Goal: Information Seeking & Learning: Learn about a topic

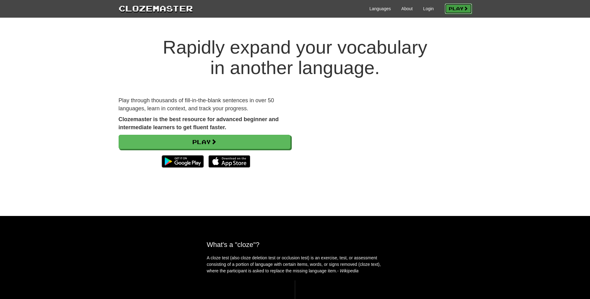
click at [460, 11] on link "Play" at bounding box center [458, 8] width 27 height 11
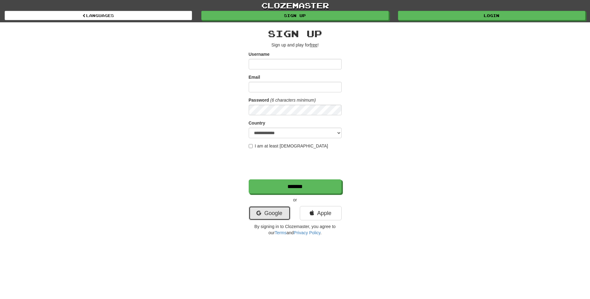
click at [272, 211] on link "Google" at bounding box center [270, 213] width 42 height 14
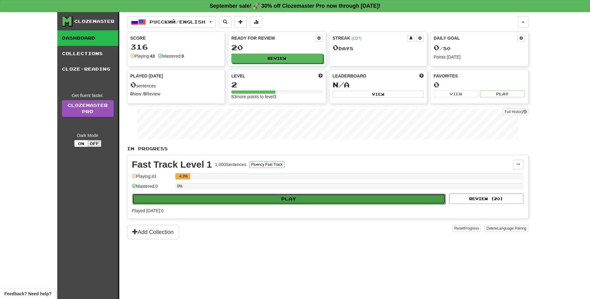
click at [277, 200] on button "Play" at bounding box center [289, 199] width 314 height 11
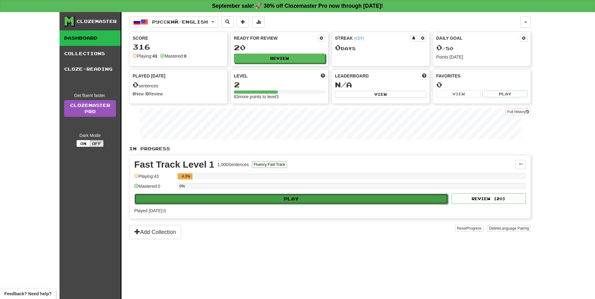
select select "**"
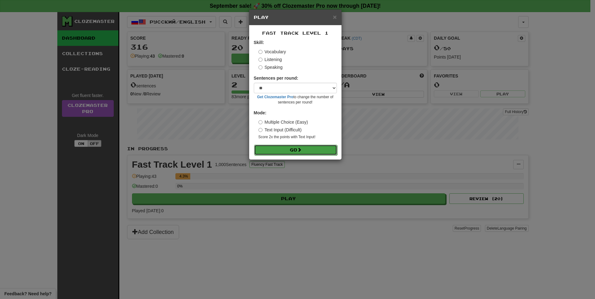
click at [285, 151] on button "Go" at bounding box center [295, 150] width 83 height 11
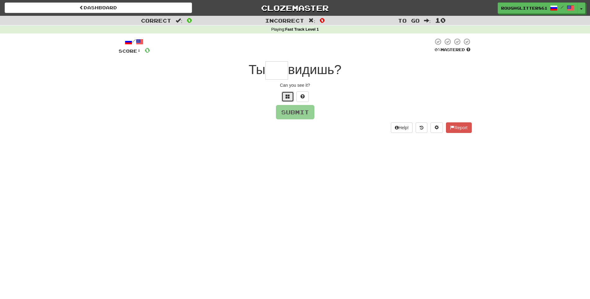
click at [287, 101] on button at bounding box center [288, 96] width 12 height 11
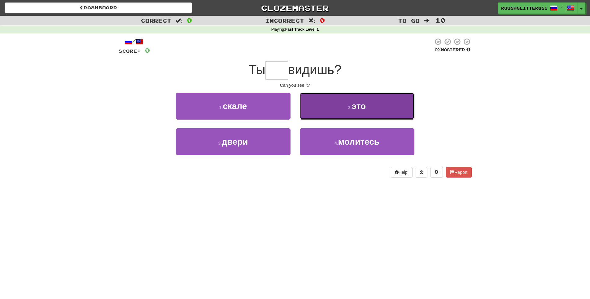
click at [333, 105] on button "2 . это" at bounding box center [357, 106] width 115 height 27
type input "***"
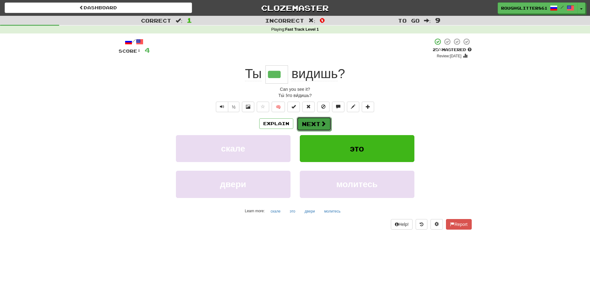
click at [321, 124] on span at bounding box center [324, 124] width 6 height 6
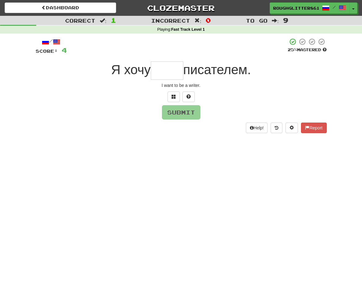
click at [336, 84] on div "Correct : 1 Incorrect : 0 To go : 9 Playing : Fast Track Level 1 / Score: 4 25 …" at bounding box center [181, 79] width 362 height 126
click at [174, 62] on input "text" at bounding box center [167, 70] width 33 height 18
paste input "*"
click at [189, 112] on button "Submit" at bounding box center [181, 112] width 38 height 14
type input "****"
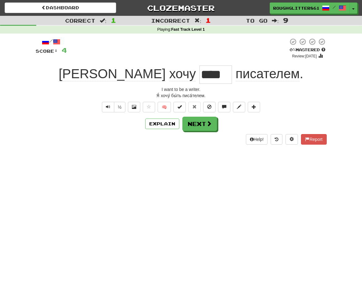
drag, startPoint x: 179, startPoint y: 74, endPoint x: 146, endPoint y: 75, distance: 32.8
click at [146, 75] on div "Я хочу **** писателем ." at bounding box center [181, 74] width 291 height 18
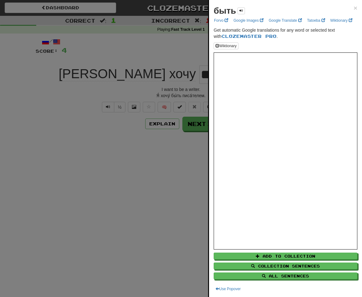
click at [182, 47] on div at bounding box center [181, 148] width 362 height 297
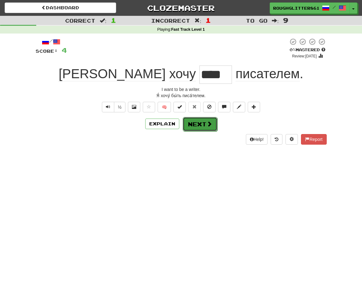
click at [203, 117] on button "Next" at bounding box center [200, 124] width 35 height 14
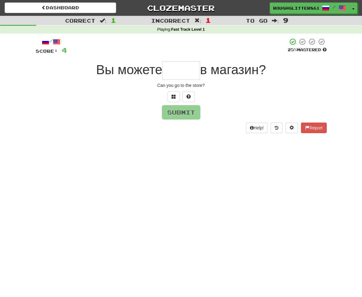
click at [182, 75] on input "text" at bounding box center [181, 70] width 38 height 18
paste input "**"
click at [175, 98] on span at bounding box center [174, 96] width 4 height 4
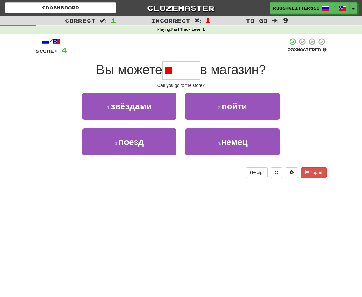
type input "*"
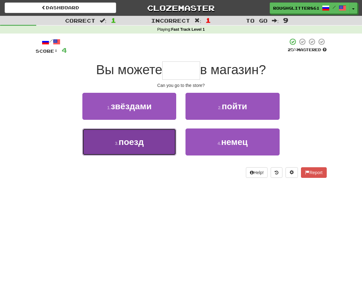
click at [155, 142] on button "3 . поезд" at bounding box center [129, 141] width 94 height 27
type input "*****"
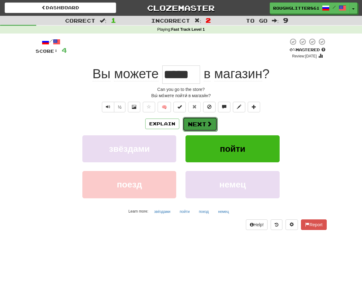
click at [204, 128] on button "Next" at bounding box center [200, 124] width 35 height 14
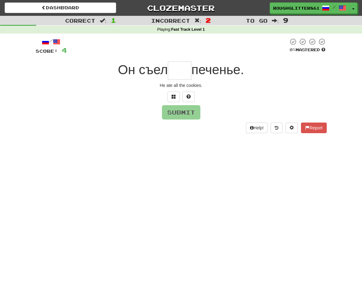
click at [168, 65] on input "text" at bounding box center [180, 70] width 24 height 18
click at [175, 92] on button at bounding box center [174, 96] width 12 height 11
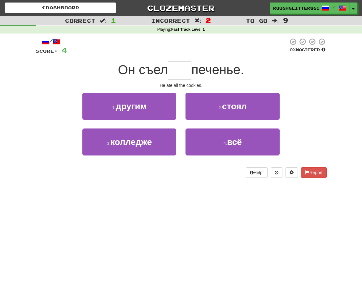
drag, startPoint x: 196, startPoint y: 69, endPoint x: 246, endPoint y: 73, distance: 50.6
click at [244, 73] on span "печенье." at bounding box center [217, 69] width 53 height 15
copy span "печенье."
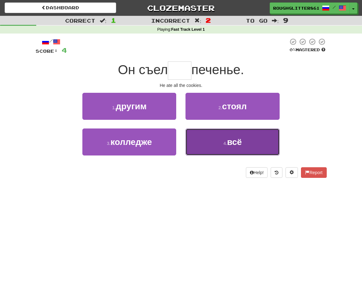
click at [206, 137] on button "4 . всё" at bounding box center [233, 141] width 94 height 27
type input "***"
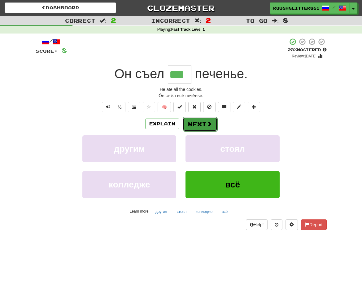
click at [205, 123] on button "Next" at bounding box center [200, 124] width 35 height 14
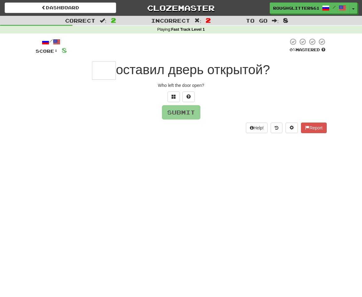
click at [104, 64] on input "text" at bounding box center [104, 70] width 24 height 18
paste input "***"
click at [186, 115] on button "Submit" at bounding box center [181, 112] width 38 height 14
type input "***"
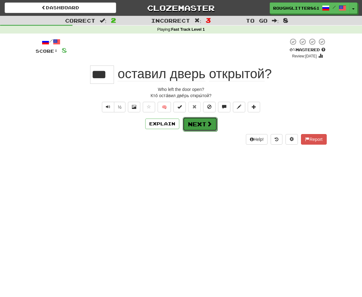
click at [196, 122] on button "Next" at bounding box center [200, 124] width 35 height 14
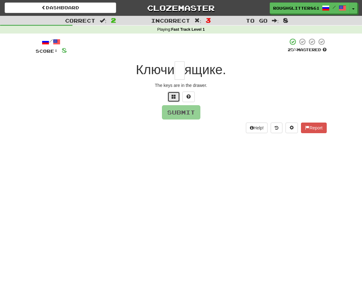
click at [172, 93] on button at bounding box center [174, 96] width 12 height 11
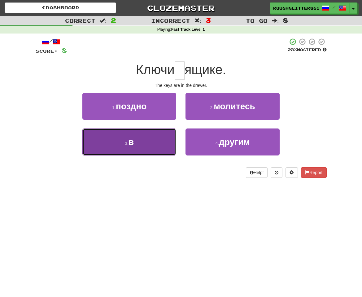
click at [176, 137] on button "3 . в" at bounding box center [129, 141] width 94 height 27
type input "*"
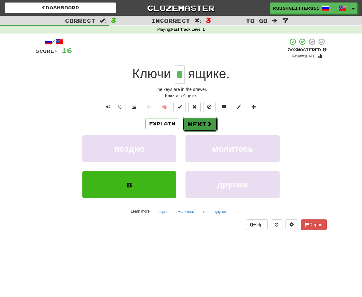
click at [196, 122] on button "Next" at bounding box center [200, 124] width 35 height 14
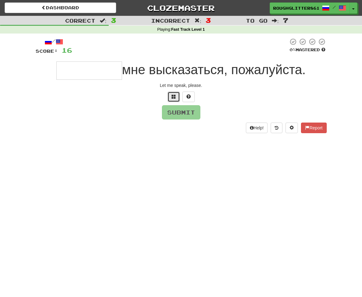
click at [171, 93] on button at bounding box center [174, 96] width 12 height 11
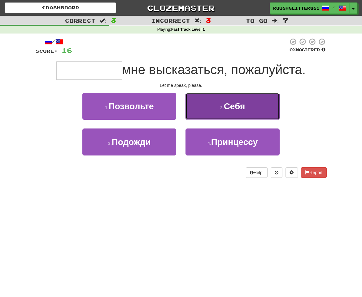
click at [208, 100] on button "2 . Себя" at bounding box center [233, 106] width 94 height 27
type input "*********"
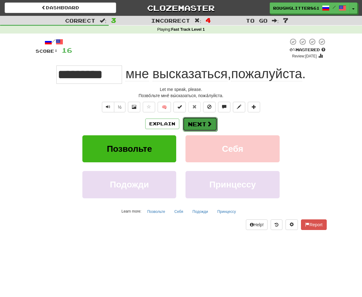
click at [203, 123] on button "Next" at bounding box center [200, 124] width 35 height 14
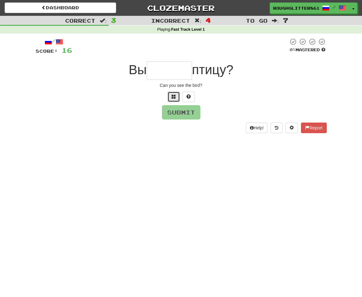
click at [170, 92] on button at bounding box center [174, 96] width 12 height 11
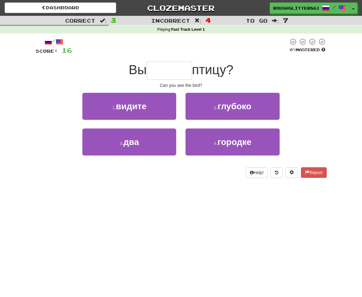
click at [168, 68] on input "text" at bounding box center [169, 70] width 45 height 18
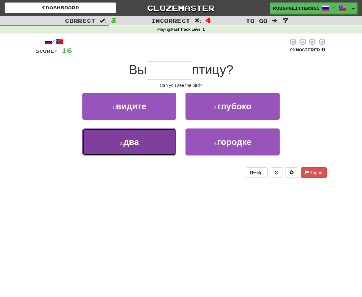
click at [163, 145] on button "3 . два" at bounding box center [129, 141] width 94 height 27
type input "******"
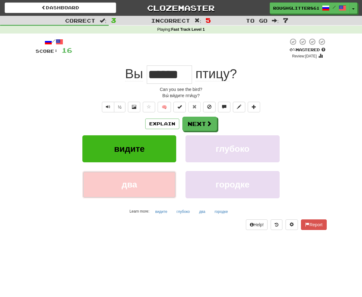
click button "два" at bounding box center [129, 184] width 94 height 27
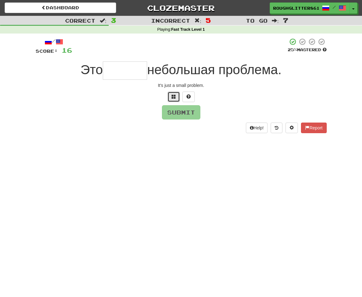
click at [170, 98] on button at bounding box center [174, 96] width 12 height 11
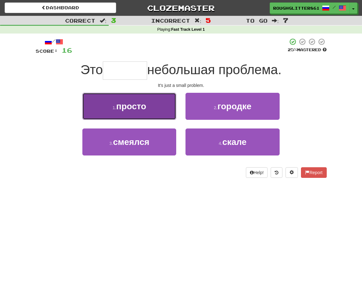
click at [168, 114] on button "1 . просто" at bounding box center [129, 106] width 94 height 27
type input "******"
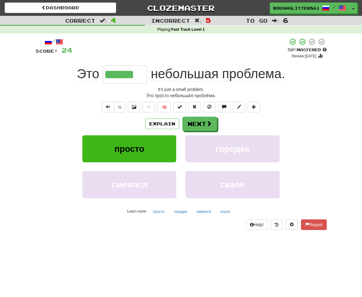
click at [168, 77] on span "небольшая" at bounding box center [185, 73] width 68 height 15
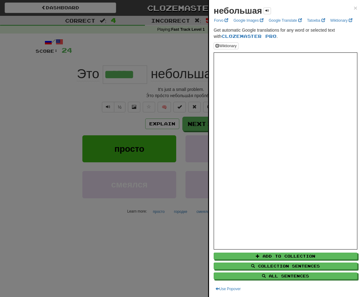
click at [111, 90] on div at bounding box center [181, 148] width 362 height 297
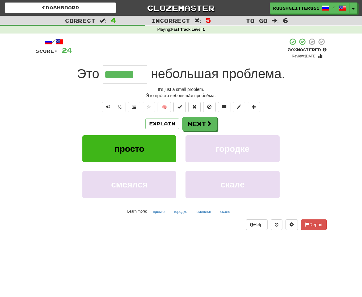
click at [120, 78] on input "******" at bounding box center [125, 74] width 44 height 18
click at [107, 90] on div "It's just a small problem." at bounding box center [181, 89] width 291 height 6
click at [202, 124] on button "Next" at bounding box center [200, 124] width 35 height 14
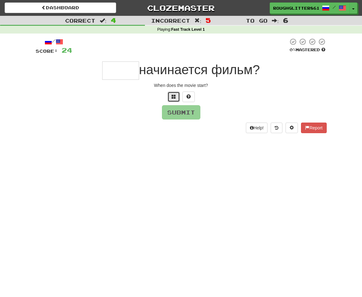
click at [171, 95] on button at bounding box center [174, 96] width 12 height 11
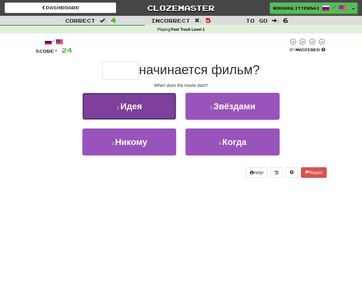
click at [158, 112] on button "1 . Идея" at bounding box center [129, 106] width 94 height 27
type input "*****"
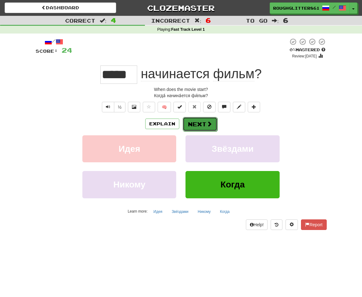
click at [202, 121] on button "Next" at bounding box center [200, 124] width 35 height 14
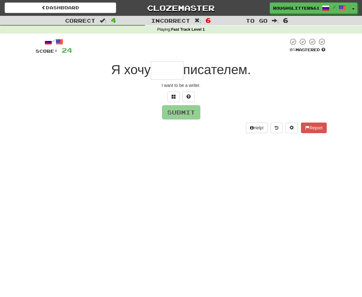
click at [169, 63] on input "text" at bounding box center [167, 70] width 33 height 18
click at [172, 92] on button at bounding box center [174, 96] width 12 height 11
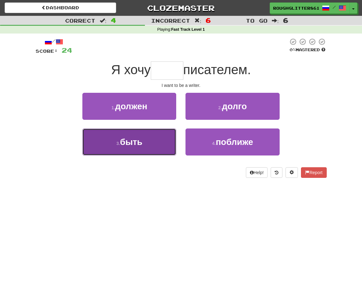
click at [160, 135] on button "3 . быть" at bounding box center [129, 141] width 94 height 27
type input "****"
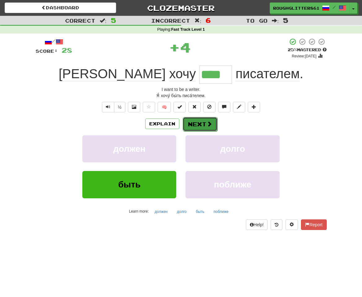
click at [209, 128] on button "Next" at bounding box center [200, 124] width 35 height 14
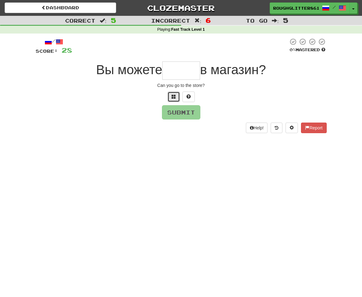
click at [174, 92] on button at bounding box center [174, 96] width 12 height 11
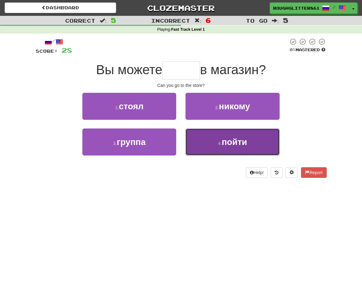
click at [231, 132] on button "4 . пойти" at bounding box center [233, 141] width 94 height 27
type input "*****"
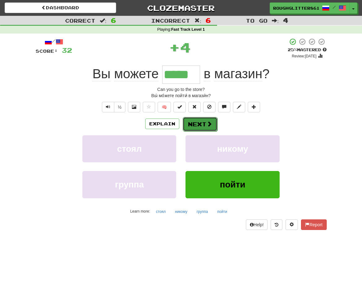
click at [213, 121] on button "Next" at bounding box center [200, 124] width 35 height 14
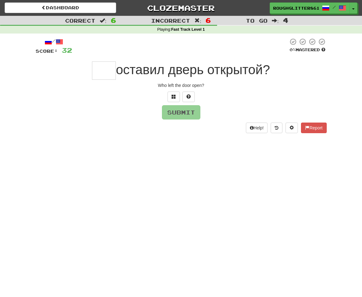
click at [105, 67] on input "text" at bounding box center [104, 70] width 24 height 18
type input "*"
click at [100, 69] on input "text" at bounding box center [104, 70] width 24 height 18
paste input "***"
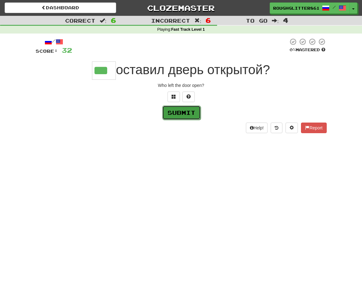
click at [182, 117] on button "Submit" at bounding box center [181, 112] width 38 height 14
type input "***"
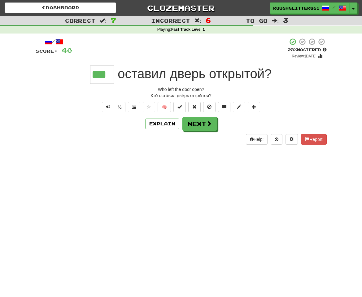
click at [228, 84] on div "/ Score: 40 + 8 25 % Mastered Review: 2025-09-22 *** оставил дверь открытой ? W…" at bounding box center [181, 91] width 291 height 107
click at [199, 123] on button "Next" at bounding box center [200, 124] width 35 height 14
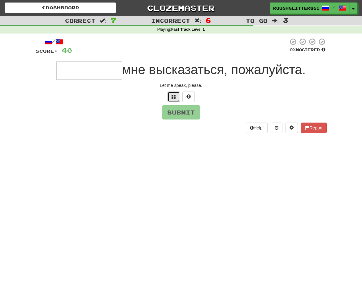
click at [174, 95] on span at bounding box center [174, 96] width 4 height 4
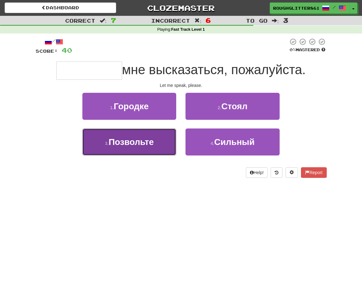
click at [163, 133] on button "3 . Позвольте" at bounding box center [129, 141] width 94 height 27
type input "*********"
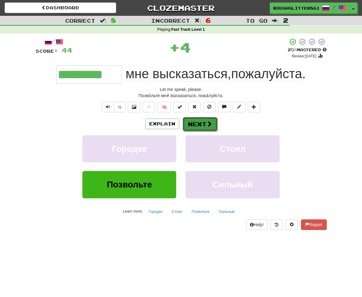
click at [205, 129] on button "Next" at bounding box center [200, 124] width 35 height 14
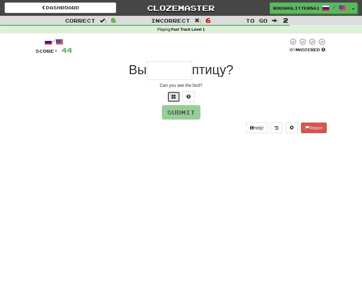
click at [173, 94] on span at bounding box center [174, 96] width 4 height 4
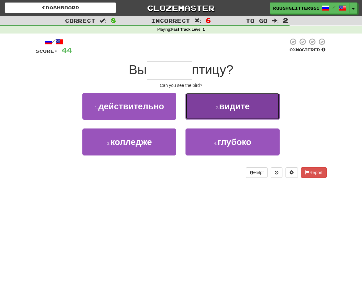
click at [217, 107] on small "2 ." at bounding box center [218, 107] width 4 height 5
type input "******"
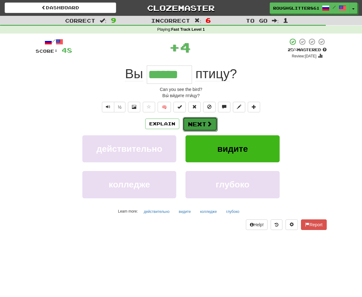
click at [207, 124] on span at bounding box center [210, 124] width 6 height 6
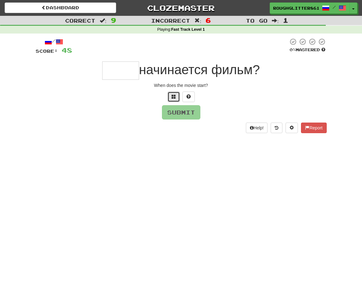
click at [169, 100] on button at bounding box center [174, 96] width 12 height 11
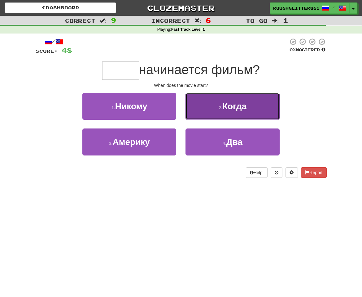
click at [221, 114] on button "2 . Когда" at bounding box center [233, 106] width 94 height 27
type input "*****"
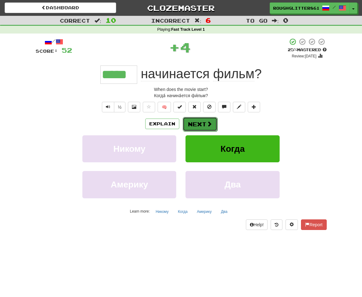
click at [197, 118] on button "Next" at bounding box center [200, 124] width 35 height 14
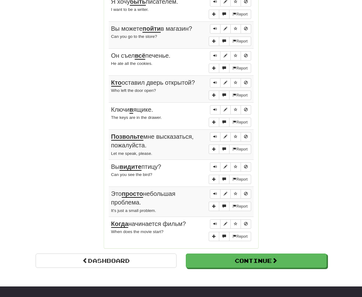
scroll to position [443, 0]
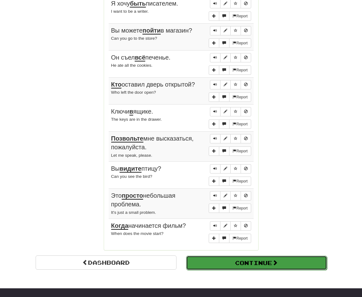
click at [237, 259] on button "Continue" at bounding box center [256, 262] width 141 height 14
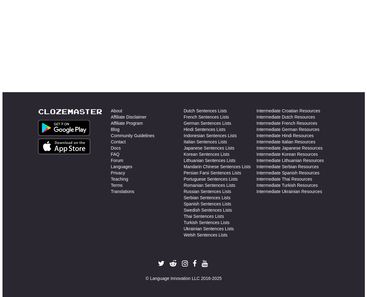
scroll to position [0, 0]
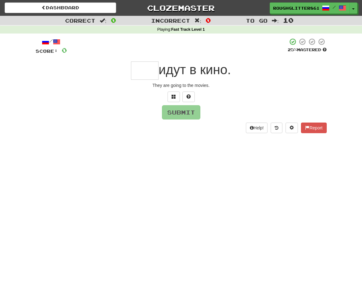
click at [143, 65] on input "text" at bounding box center [145, 70] width 28 height 18
click at [179, 98] on button at bounding box center [174, 96] width 12 height 11
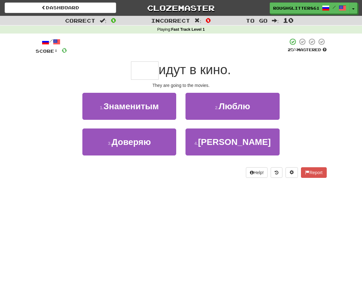
click at [213, 72] on span "идут в кино." at bounding box center [195, 69] width 73 height 15
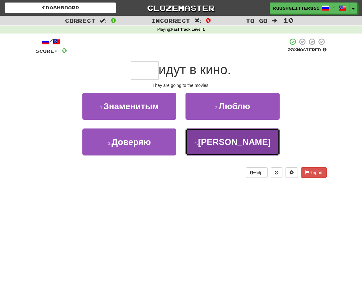
click at [212, 137] on button "4 . Они" at bounding box center [233, 141] width 94 height 27
type input "***"
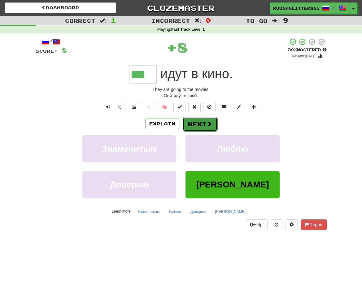
click at [190, 126] on button "Next" at bounding box center [200, 124] width 35 height 14
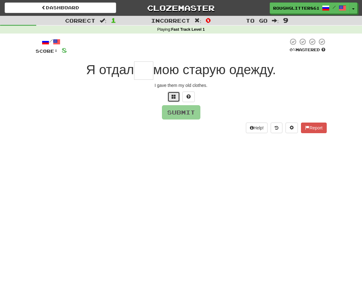
click at [172, 93] on button at bounding box center [174, 96] width 12 height 11
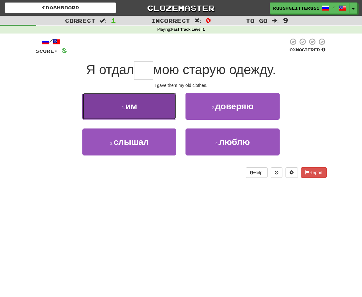
click at [159, 107] on button "1 . им" at bounding box center [129, 106] width 94 height 27
type input "**"
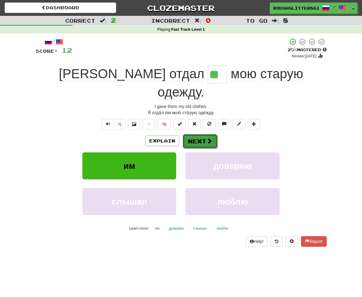
click at [209, 138] on span at bounding box center [210, 141] width 6 height 6
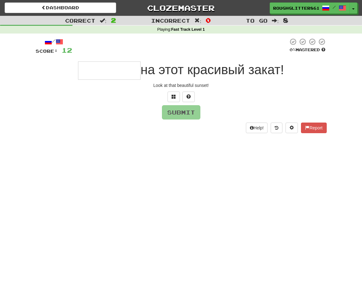
click at [120, 69] on input "text" at bounding box center [109, 70] width 63 height 18
click at [175, 98] on span at bounding box center [174, 96] width 4 height 4
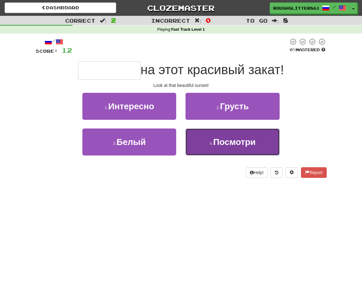
click at [202, 143] on button "4 . Посмотри" at bounding box center [233, 141] width 94 height 27
type input "********"
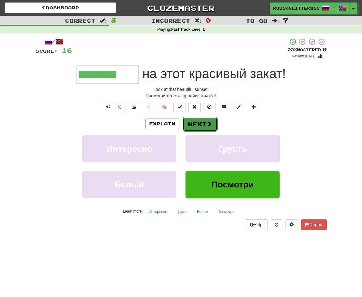
click at [209, 125] on span at bounding box center [210, 124] width 6 height 6
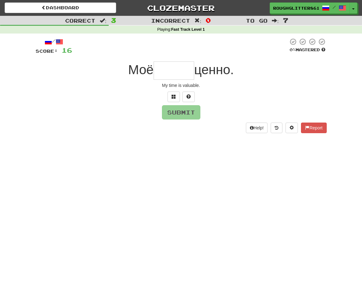
click at [143, 73] on span "Моё" at bounding box center [140, 69] width 25 height 15
click at [176, 95] on button at bounding box center [174, 96] width 12 height 11
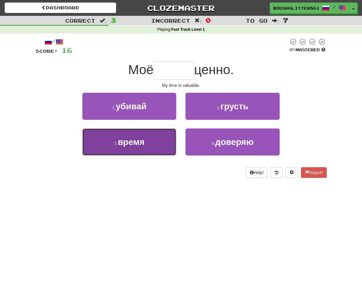
click at [147, 147] on button "3 . время" at bounding box center [129, 141] width 94 height 27
type input "*****"
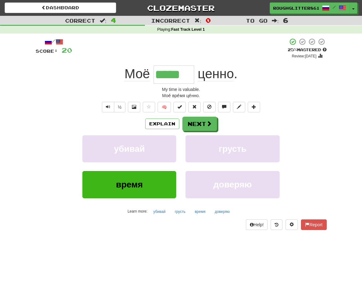
drag, startPoint x: 155, startPoint y: 76, endPoint x: 194, endPoint y: 76, distance: 39.3
click at [194, 76] on div "Моё ***** ценно ." at bounding box center [181, 74] width 291 height 18
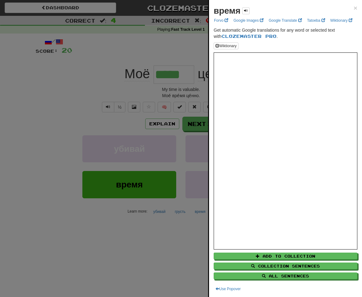
click at [202, 62] on div at bounding box center [181, 148] width 362 height 297
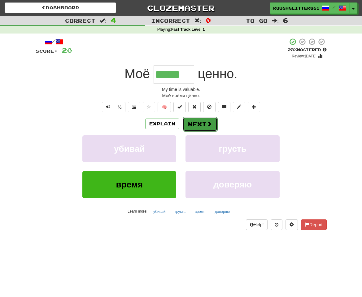
click at [201, 120] on button "Next" at bounding box center [200, 124] width 35 height 14
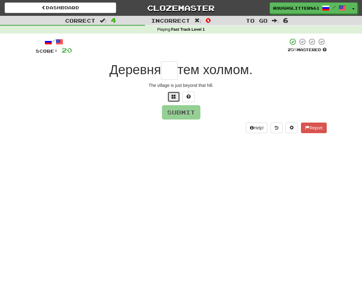
click at [174, 98] on span at bounding box center [174, 96] width 4 height 4
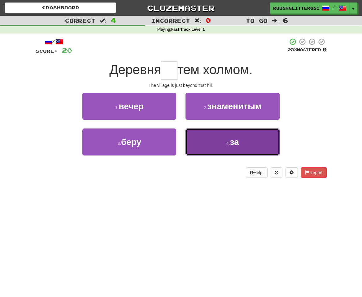
click at [201, 148] on button "4 . за" at bounding box center [233, 141] width 94 height 27
type input "**"
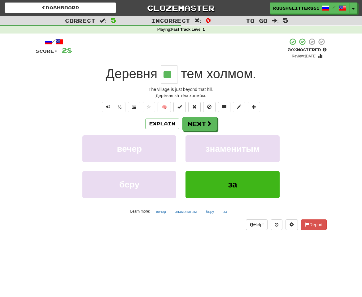
click at [203, 93] on div "Дере́вня за́ те́м холмо́м." at bounding box center [181, 95] width 291 height 6
click at [205, 126] on button "Next" at bounding box center [200, 124] width 35 height 14
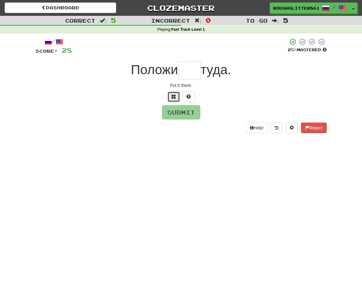
click at [176, 93] on button at bounding box center [174, 96] width 12 height 11
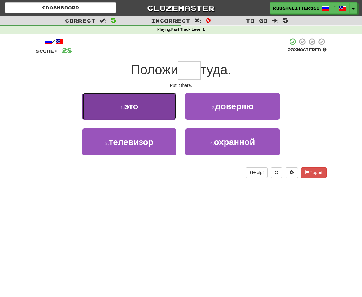
click at [164, 108] on button "1 . это" at bounding box center [129, 106] width 94 height 27
type input "***"
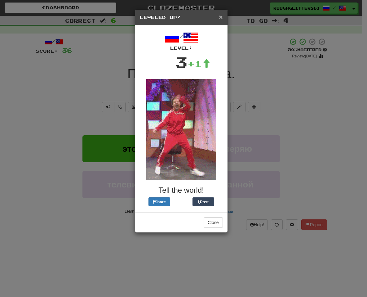
click at [221, 18] on span "×" at bounding box center [221, 16] width 4 height 7
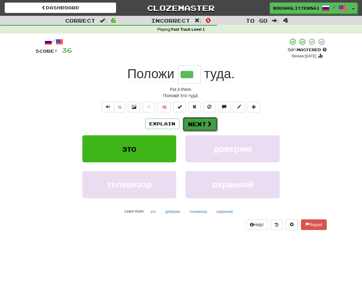
click at [190, 122] on button "Next" at bounding box center [200, 124] width 35 height 14
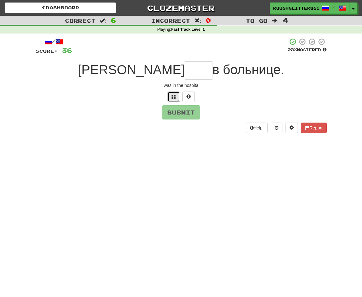
click at [170, 98] on button at bounding box center [174, 96] width 12 height 11
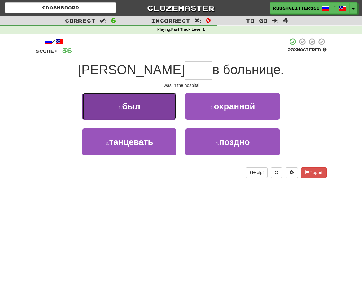
click at [146, 109] on button "1 . был" at bounding box center [129, 106] width 94 height 27
type input "***"
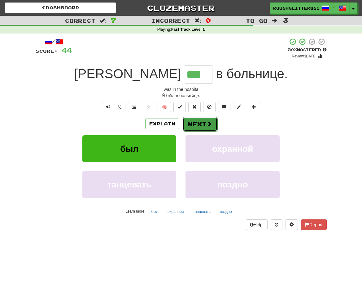
click at [192, 126] on button "Next" at bounding box center [200, 124] width 35 height 14
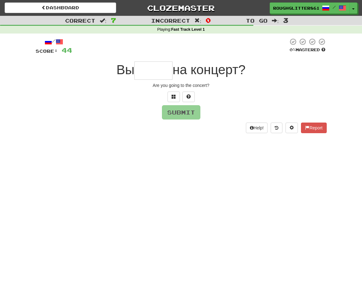
click at [148, 76] on input "text" at bounding box center [153, 70] width 38 height 18
click at [169, 95] on button at bounding box center [174, 96] width 12 height 11
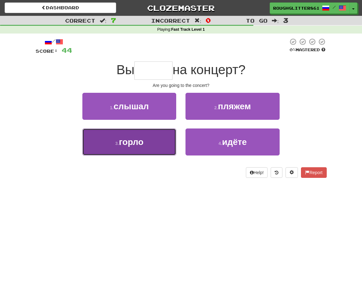
click at [156, 147] on button "3 . горло" at bounding box center [129, 141] width 94 height 27
type input "*****"
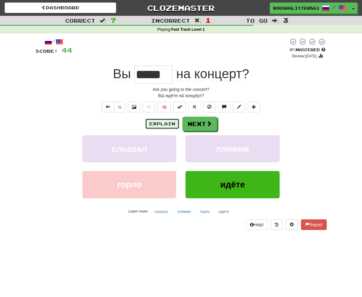
click at [155, 124] on button "Explain" at bounding box center [162, 123] width 34 height 11
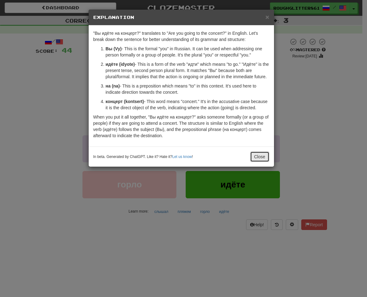
click at [262, 152] on button "Close" at bounding box center [259, 156] width 19 height 11
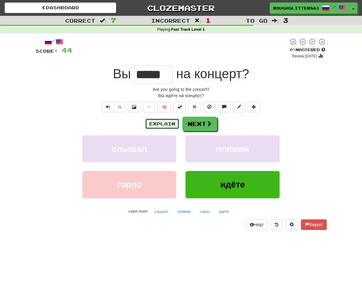
click at [178, 123] on button "Explain" at bounding box center [162, 123] width 34 height 11
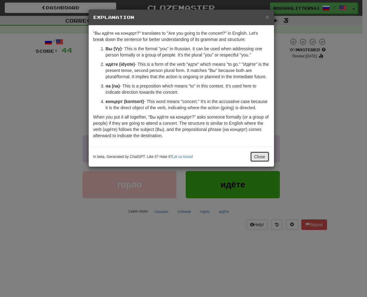
click at [259, 154] on button "Close" at bounding box center [259, 156] width 19 height 11
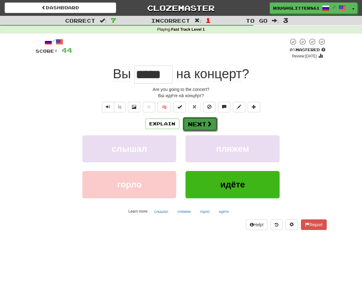
click at [194, 120] on button "Next" at bounding box center [200, 124] width 35 height 14
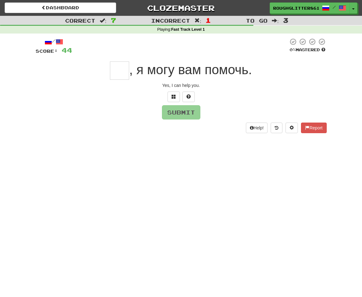
click at [130, 72] on span ", я могу вам помочь." at bounding box center [190, 69] width 123 height 15
drag, startPoint x: 130, startPoint y: 72, endPoint x: 126, endPoint y: 68, distance: 4.8
click at [126, 68] on input "text" at bounding box center [119, 70] width 19 height 18
paste input "**"
click at [179, 113] on button "Submit" at bounding box center [181, 112] width 38 height 14
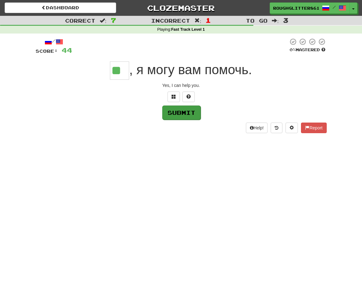
type input "**"
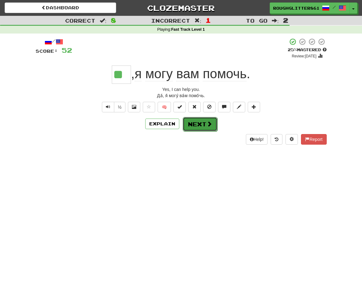
click at [203, 129] on button "Next" at bounding box center [200, 124] width 35 height 14
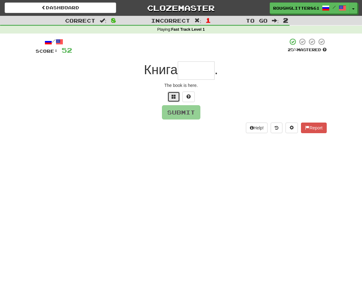
click at [179, 95] on button at bounding box center [174, 96] width 12 height 11
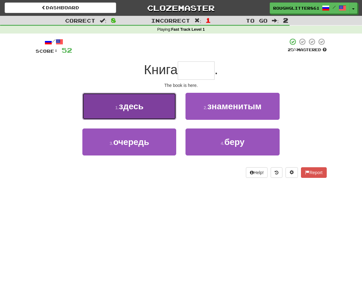
click at [142, 112] on button "1 . здесь" at bounding box center [129, 106] width 94 height 27
type input "*****"
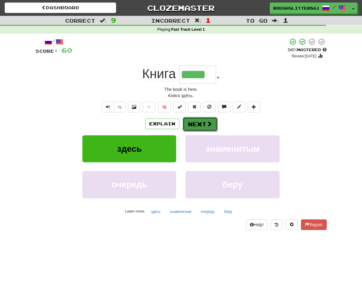
click at [198, 124] on button "Next" at bounding box center [200, 124] width 35 height 14
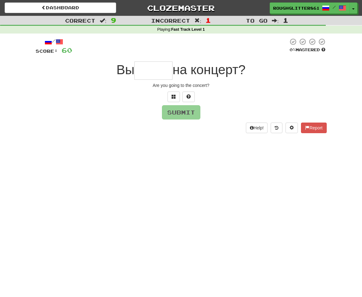
click at [156, 73] on input "text" at bounding box center [153, 70] width 38 height 18
click at [173, 95] on span at bounding box center [174, 96] width 4 height 4
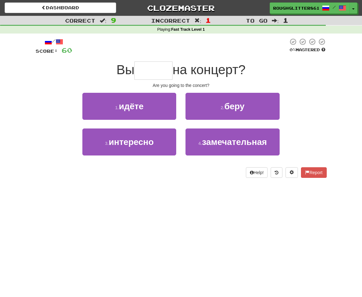
click at [140, 73] on input "text" at bounding box center [153, 70] width 38 height 18
click at [122, 71] on span "Вы" at bounding box center [125, 69] width 18 height 15
click at [212, 69] on span "на концерт?" at bounding box center [209, 69] width 73 height 15
click at [162, 70] on input "text" at bounding box center [153, 70] width 38 height 18
drag, startPoint x: 162, startPoint y: 70, endPoint x: 167, endPoint y: 74, distance: 6.4
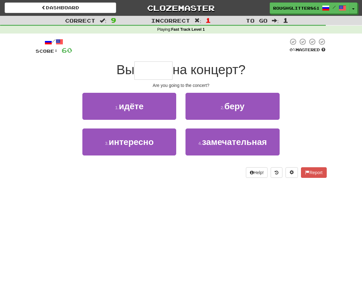
click at [167, 74] on input "text" at bounding box center [153, 70] width 38 height 18
click at [145, 77] on input "text" at bounding box center [153, 70] width 38 height 18
click at [215, 161] on div "4 . замечательная" at bounding box center [232, 146] width 103 height 36
click at [175, 126] on div "1 . идёте" at bounding box center [129, 111] width 103 height 36
click at [124, 73] on span "Вы" at bounding box center [125, 69] width 18 height 15
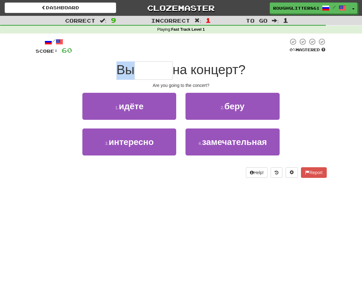
click at [124, 73] on span "Вы" at bounding box center [125, 69] width 18 height 15
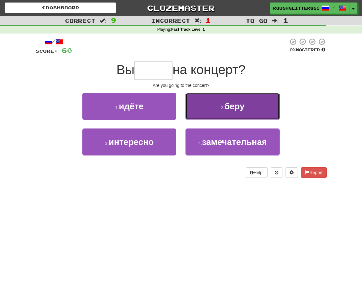
click at [231, 109] on span "беру" at bounding box center [234, 106] width 20 height 10
type input "*****"
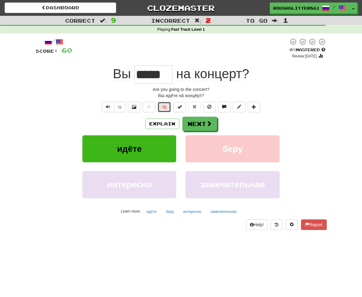
click at [167, 108] on button "🧠" at bounding box center [164, 107] width 13 height 11
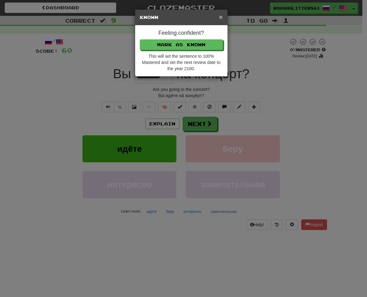
click at [222, 19] on span "×" at bounding box center [221, 16] width 4 height 7
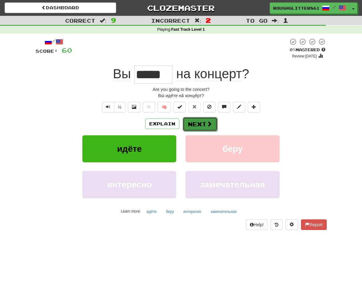
click at [199, 127] on button "Next" at bounding box center [200, 124] width 35 height 14
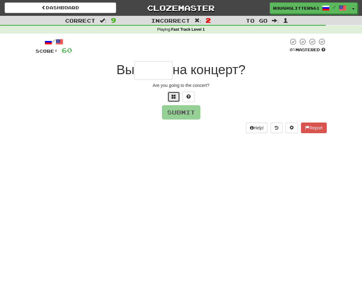
click at [177, 97] on button at bounding box center [174, 96] width 12 height 11
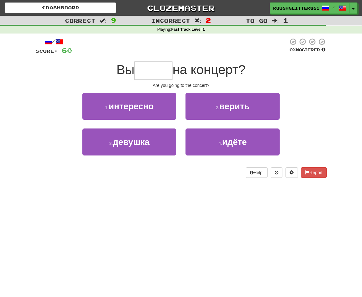
click at [120, 126] on div "1 . интересно" at bounding box center [129, 111] width 103 height 36
click at [177, 125] on div "1 . интересно" at bounding box center [129, 111] width 103 height 36
click at [156, 71] on input "text" at bounding box center [153, 70] width 38 height 18
click at [290, 174] on span at bounding box center [292, 172] width 4 height 4
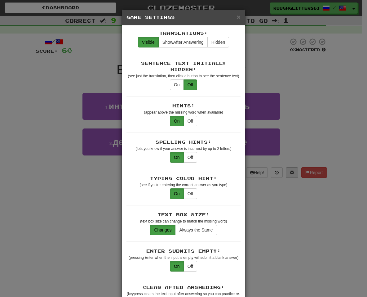
click at [289, 174] on div "× Game Settings Translations: Visible Show After Answering Hidden Sentence Text…" at bounding box center [183, 148] width 367 height 297
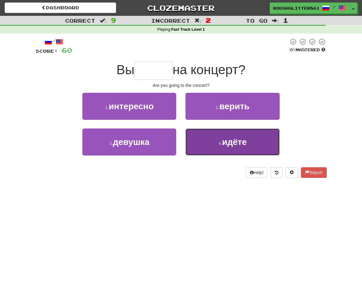
click at [251, 137] on button "4 . идёте" at bounding box center [233, 141] width 94 height 27
type input "*****"
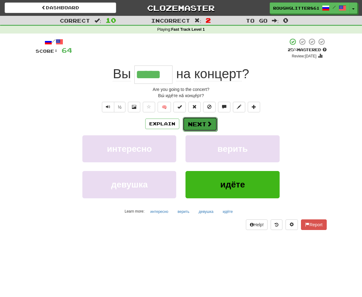
click at [204, 125] on button "Next" at bounding box center [200, 124] width 35 height 14
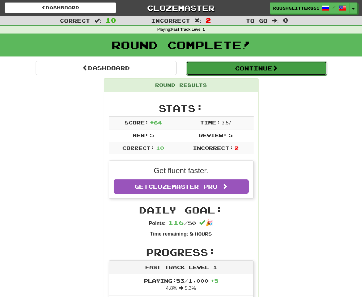
click at [299, 65] on button "Continue" at bounding box center [256, 68] width 141 height 14
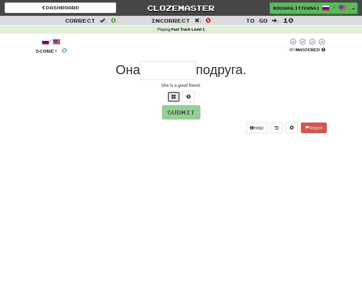
click at [177, 97] on button at bounding box center [174, 96] width 12 height 11
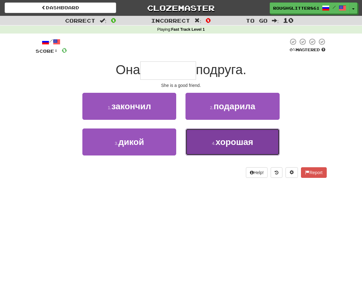
click at [268, 143] on button "4 . хорошая" at bounding box center [233, 141] width 94 height 27
type input "*******"
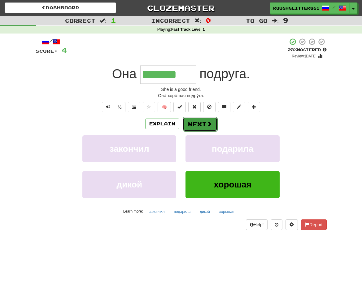
click at [196, 125] on button "Next" at bounding box center [200, 124] width 35 height 14
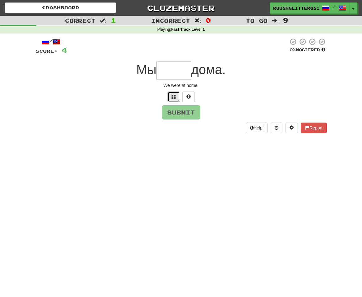
click at [177, 94] on button at bounding box center [174, 96] width 12 height 11
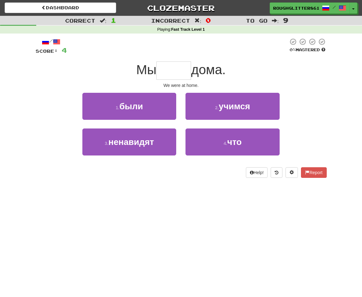
click at [176, 120] on div "1 . были" at bounding box center [129, 111] width 103 height 36
drag, startPoint x: 176, startPoint y: 120, endPoint x: 178, endPoint y: 141, distance: 21.1
click at [178, 141] on div "1 . были 2 . учимся 3 . ненавидят 4 . что" at bounding box center [181, 129] width 301 height 72
click at [178, 141] on div "3 . ненавидят" at bounding box center [129, 146] width 103 height 36
drag, startPoint x: 181, startPoint y: 124, endPoint x: 181, endPoint y: 121, distance: 3.1
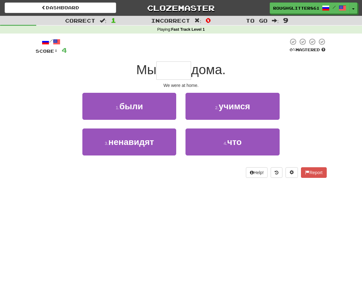
click at [181, 121] on div "2 . учимся" at bounding box center [232, 111] width 103 height 36
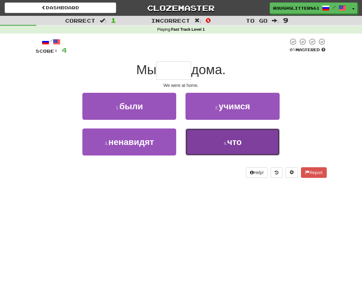
click at [204, 134] on button "4 . что" at bounding box center [233, 141] width 94 height 27
type input "****"
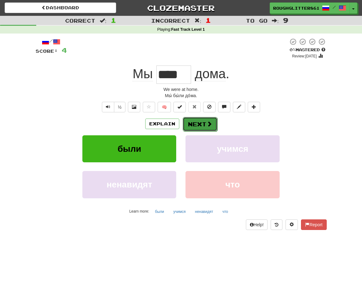
click at [207, 122] on span at bounding box center [210, 124] width 6 height 6
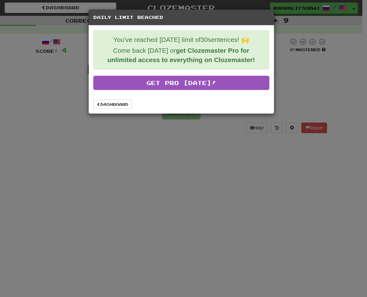
click at [106, 126] on div "Daily Limit Reached You've reached today's limit of 30 sentences! 🙌 Come back t…" at bounding box center [183, 148] width 367 height 297
click at [108, 104] on link "Dashboard" at bounding box center [112, 103] width 38 height 9
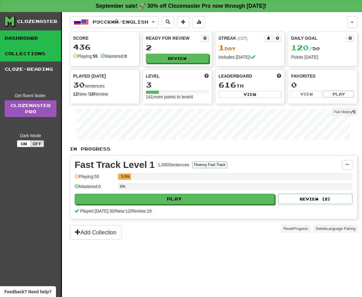
click at [34, 48] on link "Collections" at bounding box center [30, 53] width 61 height 15
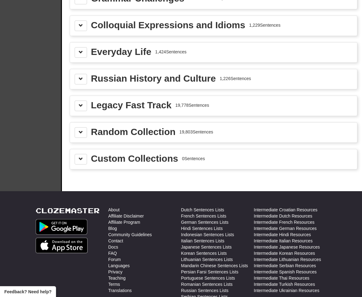
scroll to position [764, 0]
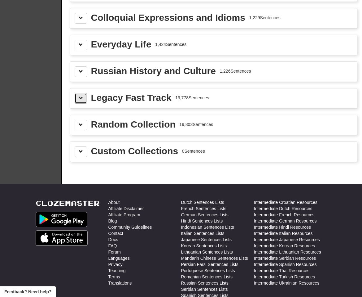
click at [81, 98] on span at bounding box center [81, 98] width 4 height 4
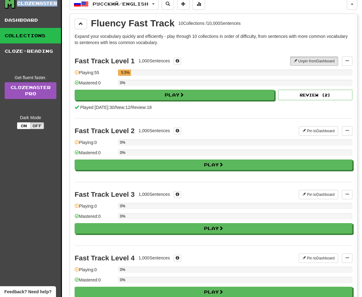
scroll to position [0, 0]
